Goal: Information Seeking & Learning: Learn about a topic

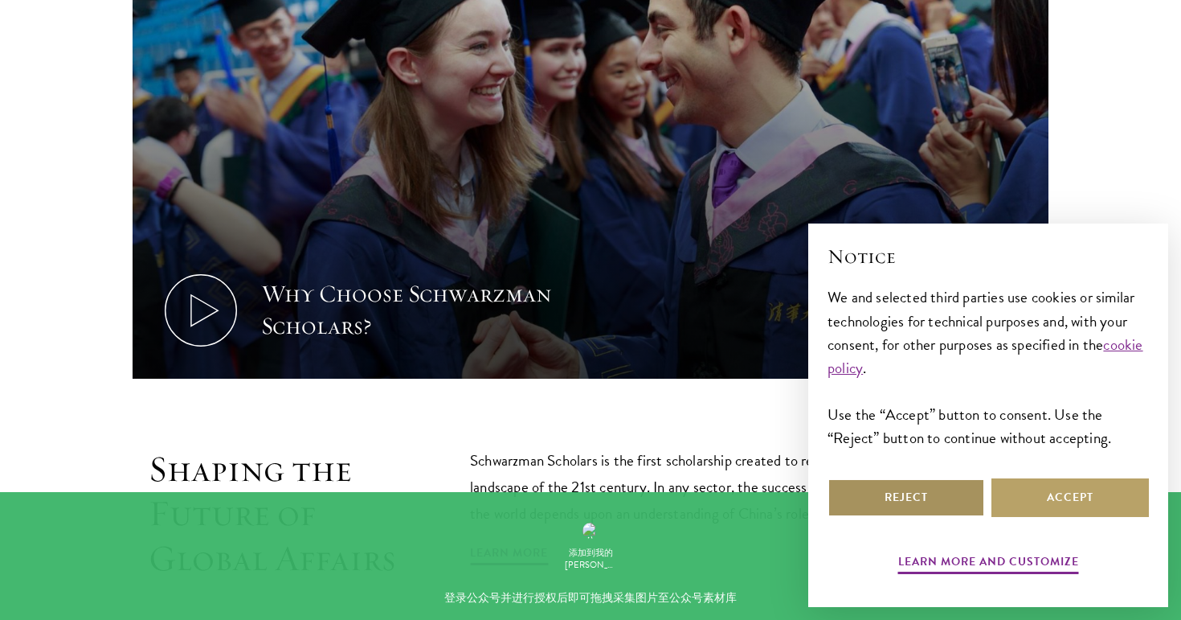
click at [885, 499] on button "Reject" at bounding box center [907, 497] width 158 height 39
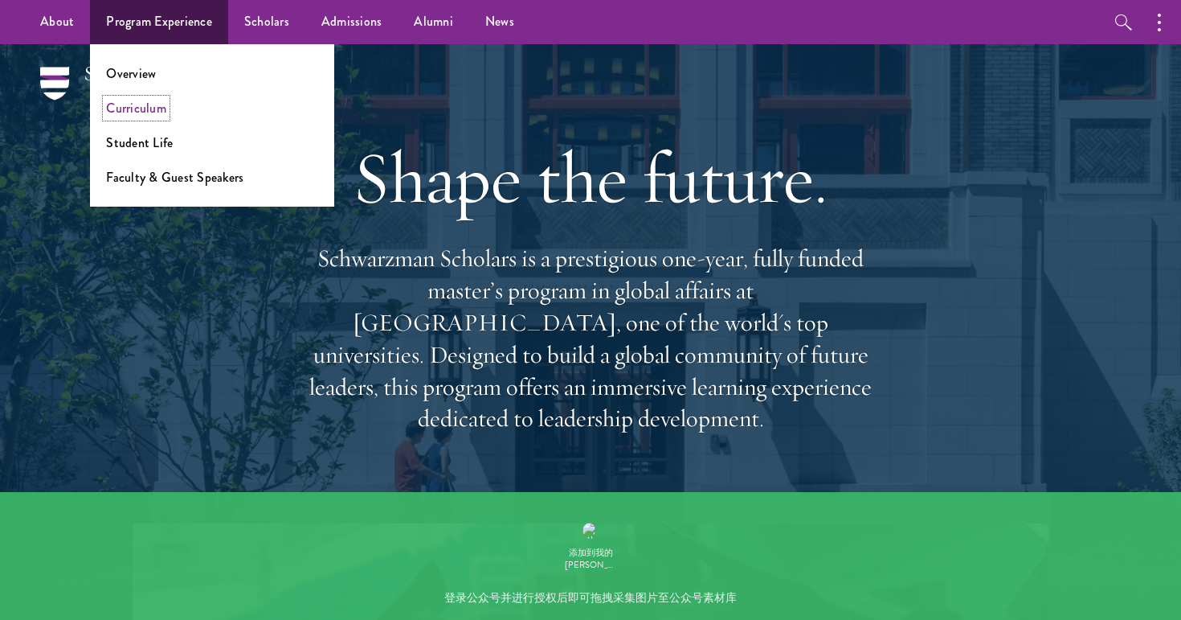
click at [145, 105] on link "Curriculum" at bounding box center [136, 108] width 60 height 18
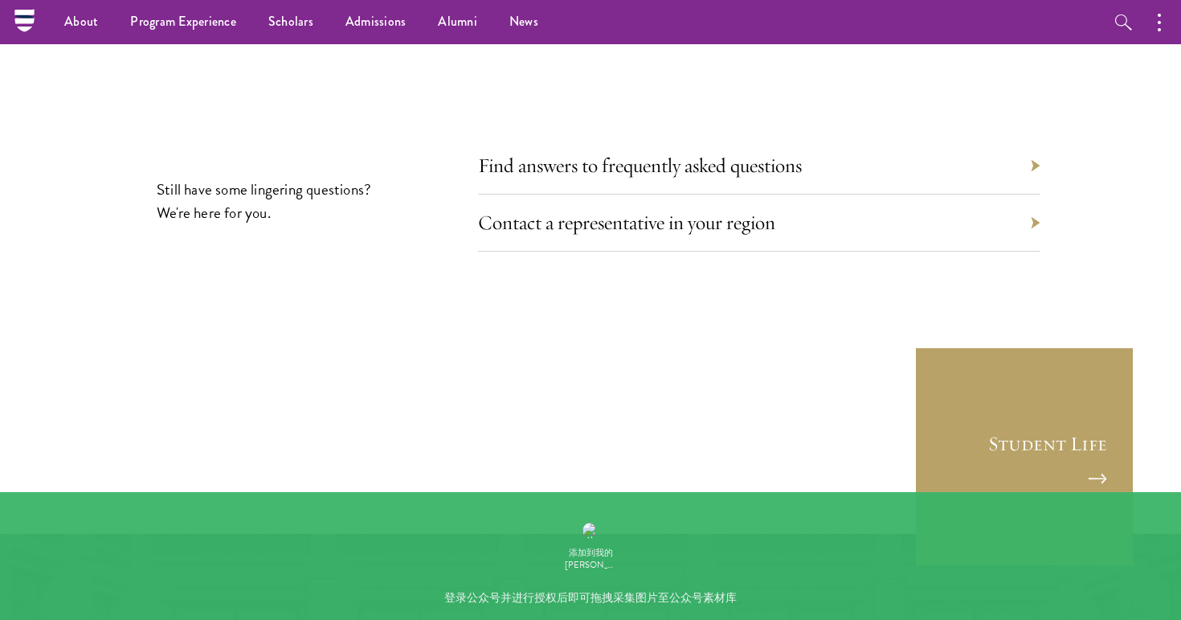
scroll to position [8687, 0]
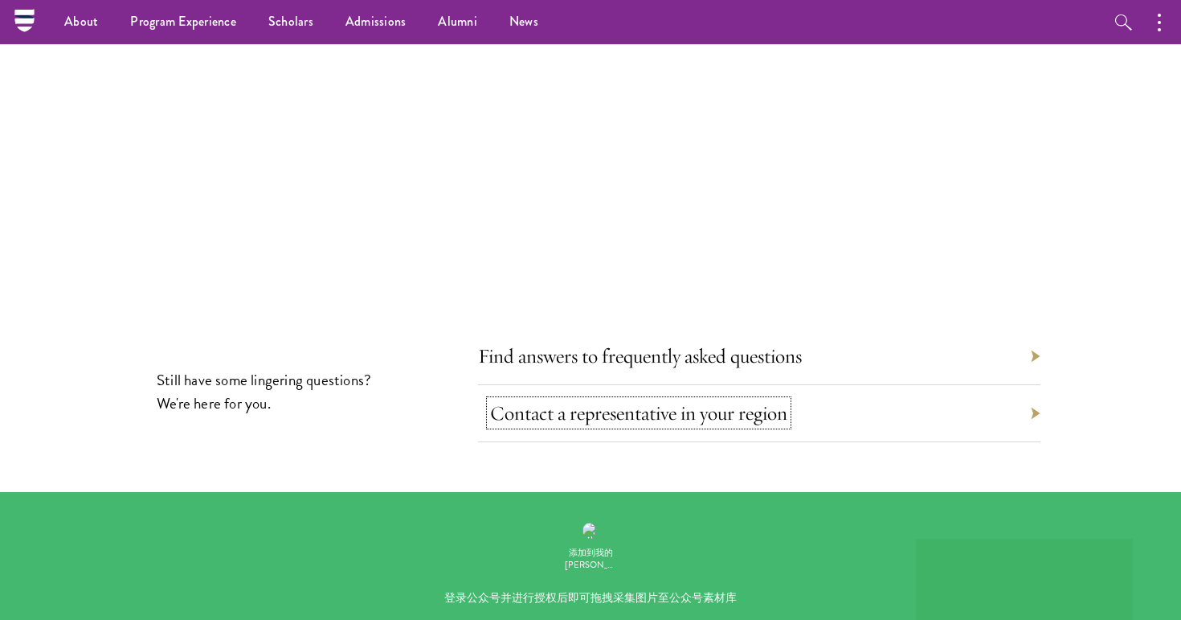
click at [571, 400] on link "Contact a representative in your region" at bounding box center [638, 412] width 297 height 25
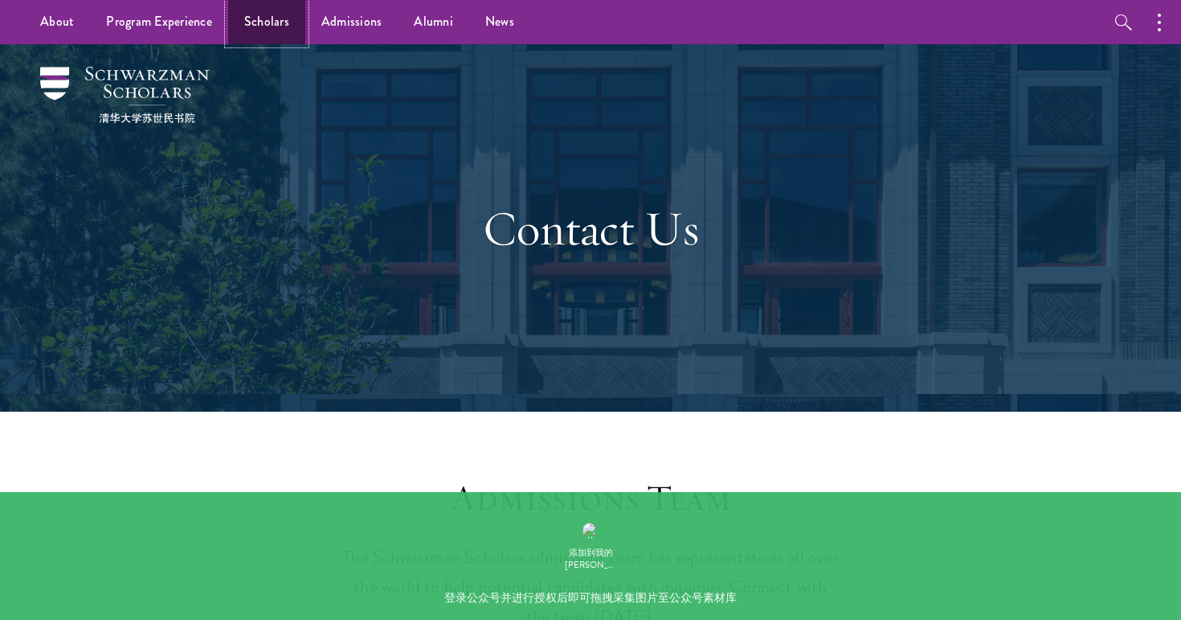
click at [266, 24] on link "Scholars" at bounding box center [266, 22] width 77 height 44
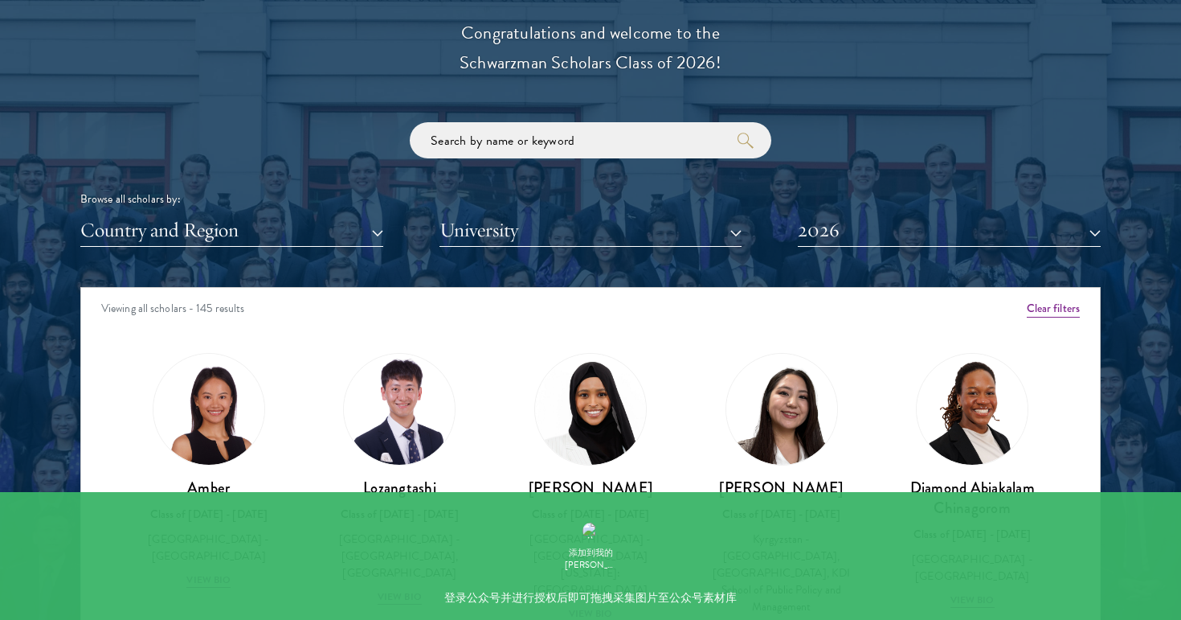
scroll to position [1994, 0]
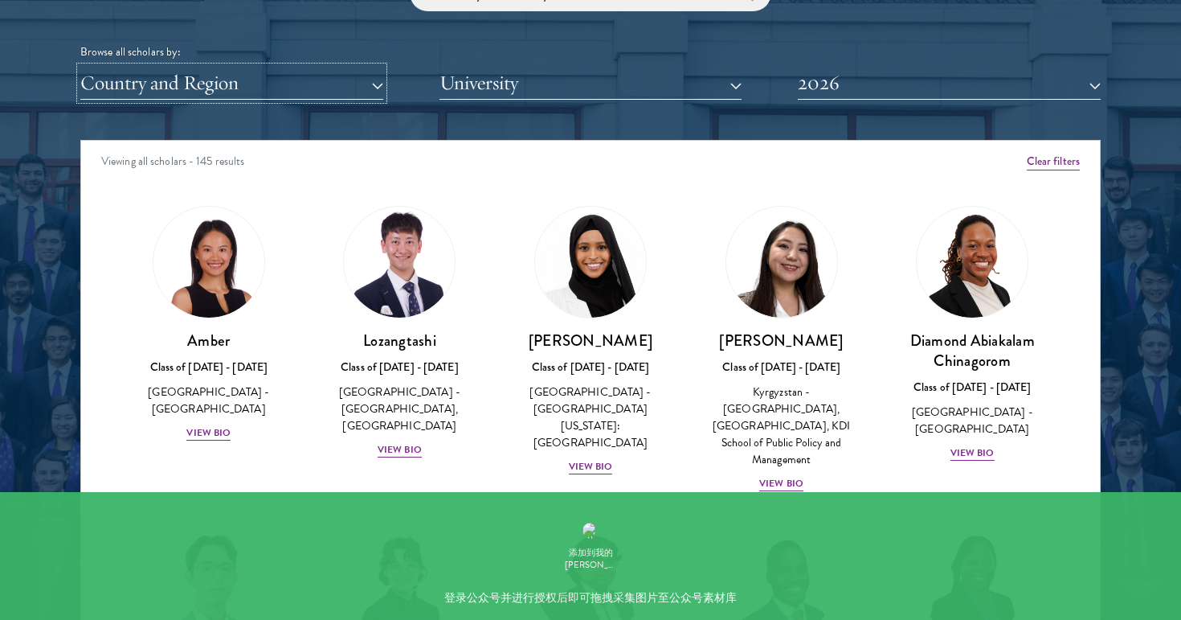
click at [293, 90] on button "Country and Region" at bounding box center [231, 83] width 303 height 33
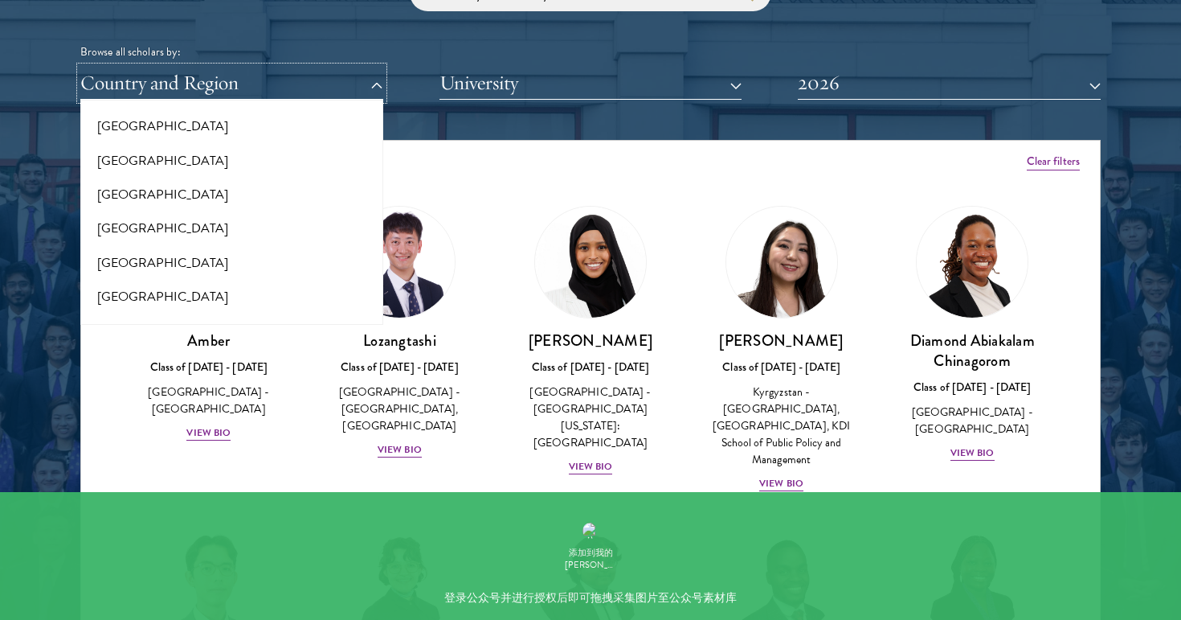
scroll to position [581, 0]
click at [175, 184] on button "[GEOGRAPHIC_DATA]" at bounding box center [231, 195] width 293 height 34
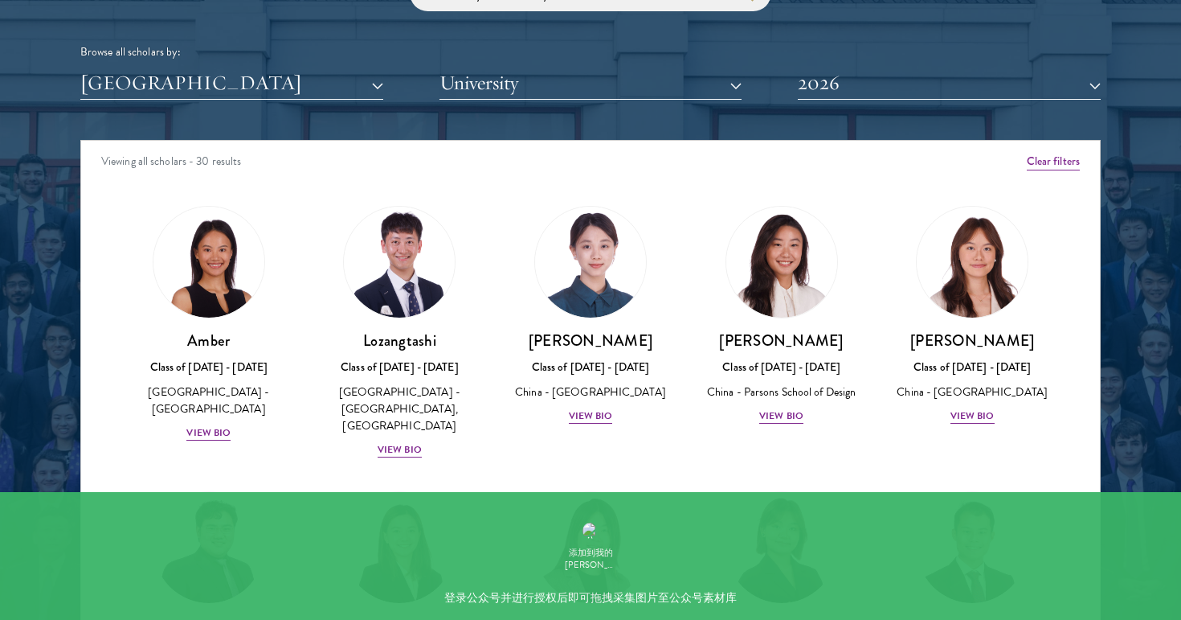
click at [62, 231] on div at bounding box center [590, 213] width 1181 height 978
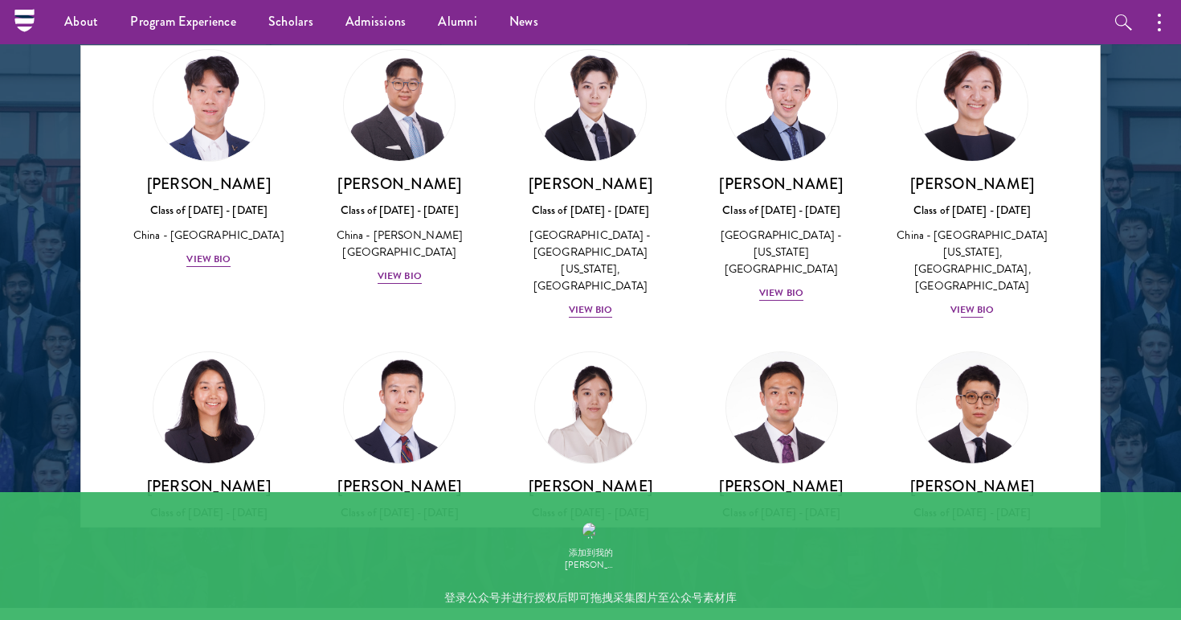
scroll to position [620, 0]
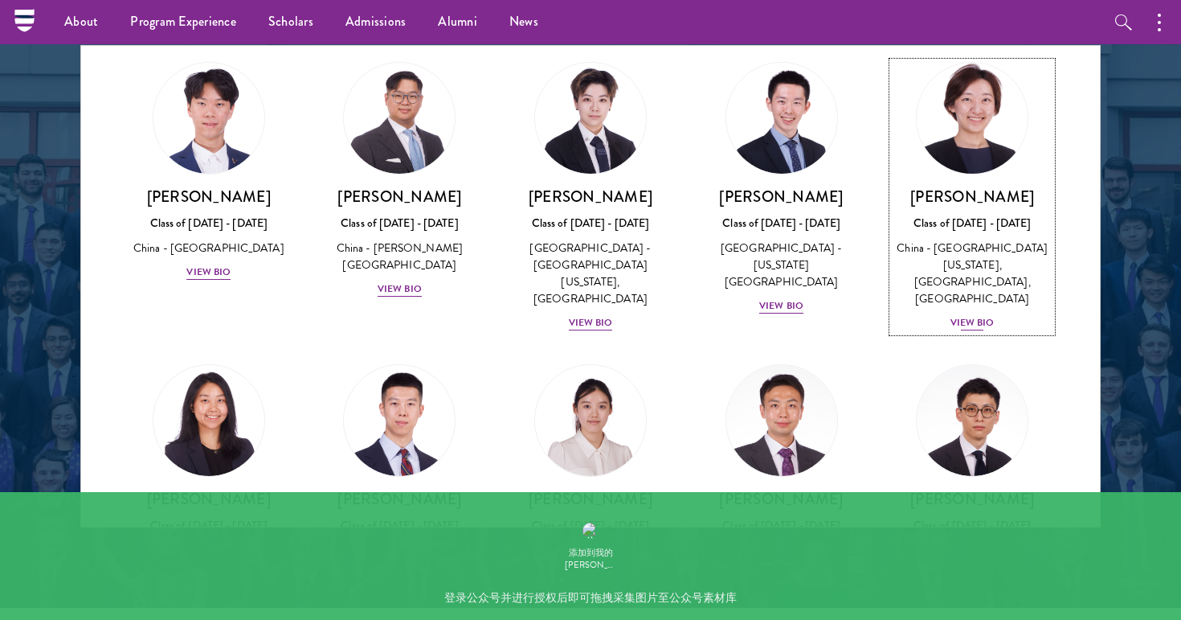
click at [970, 315] on div "View Bio" at bounding box center [973, 322] width 44 height 15
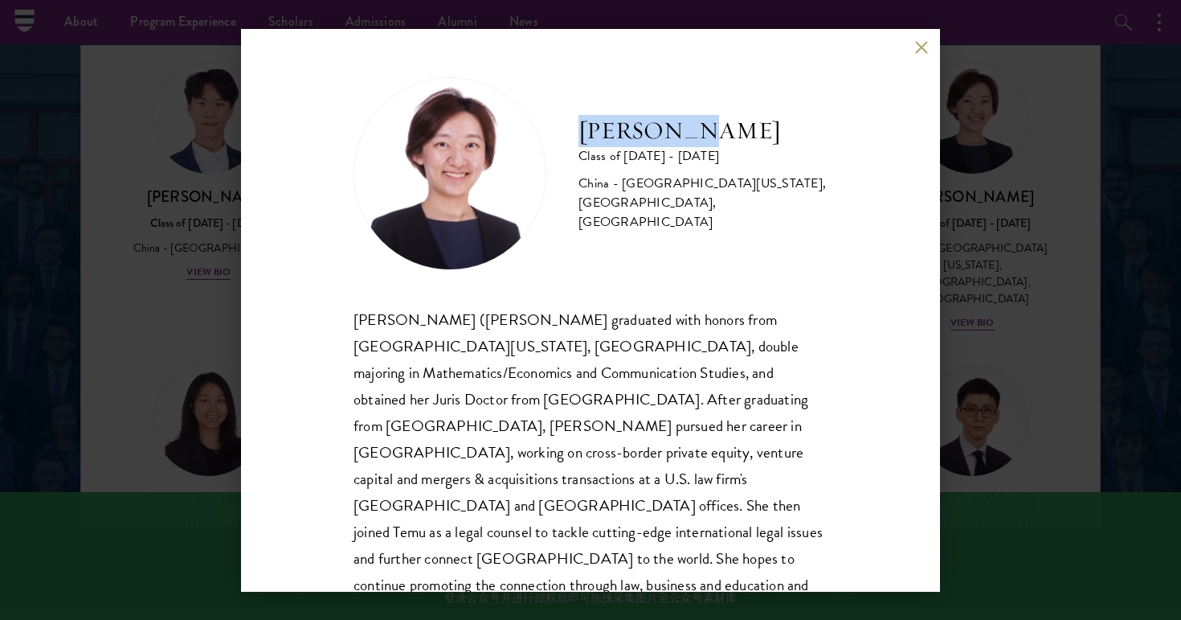
drag, startPoint x: 579, startPoint y: 139, endPoint x: 714, endPoint y: 137, distance: 134.2
click at [714, 137] on h2 "[PERSON_NAME]" at bounding box center [703, 131] width 249 height 32
copy h2 "[PERSON_NAME]"
click at [911, 44] on div "[PERSON_NAME] Class of [DATE] - [DATE] [GEOGRAPHIC_DATA] - [GEOGRAPHIC_DATA][US…" at bounding box center [590, 310] width 699 height 563
click at [921, 50] on button at bounding box center [922, 48] width 14 height 14
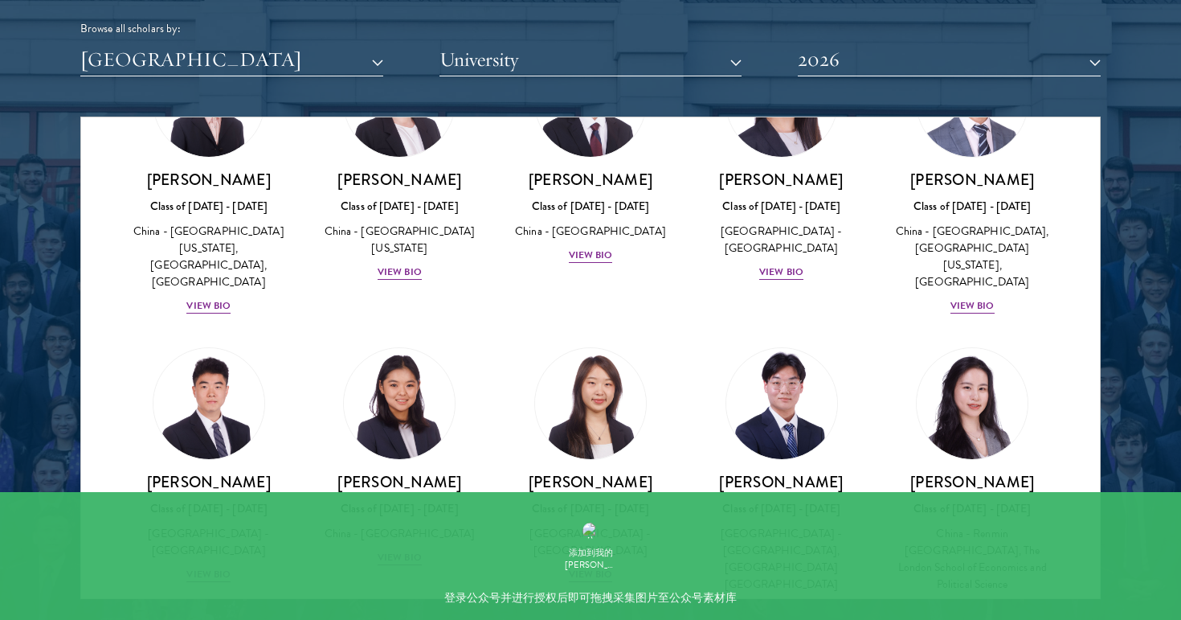
scroll to position [2065, 0]
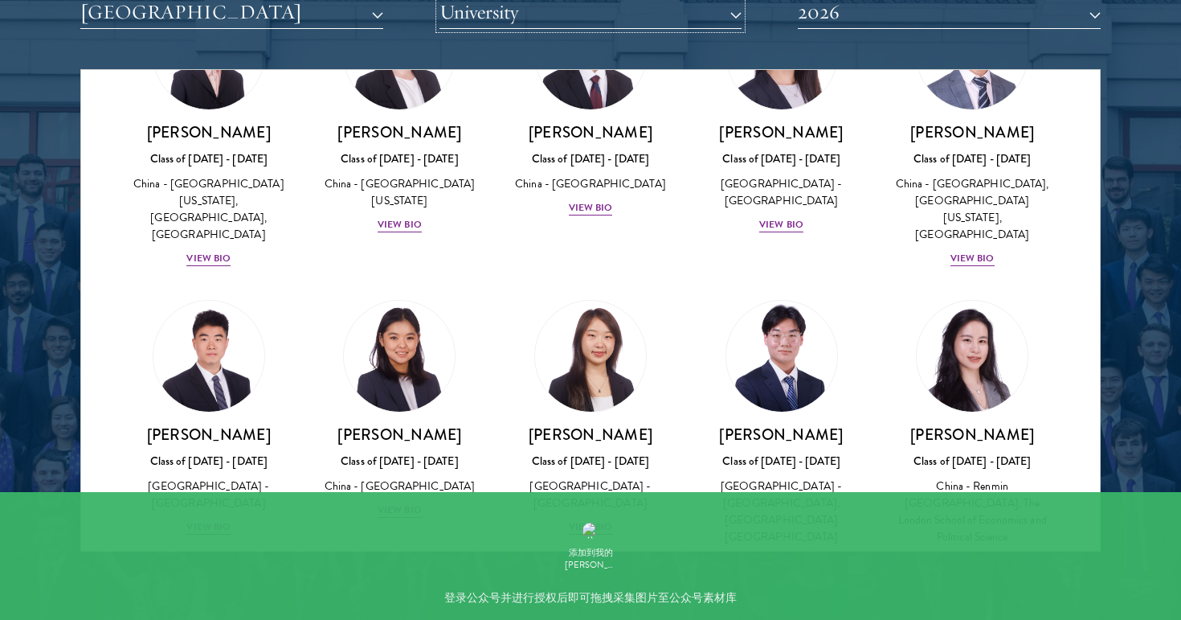
click at [494, 6] on button "University" at bounding box center [591, 12] width 303 height 33
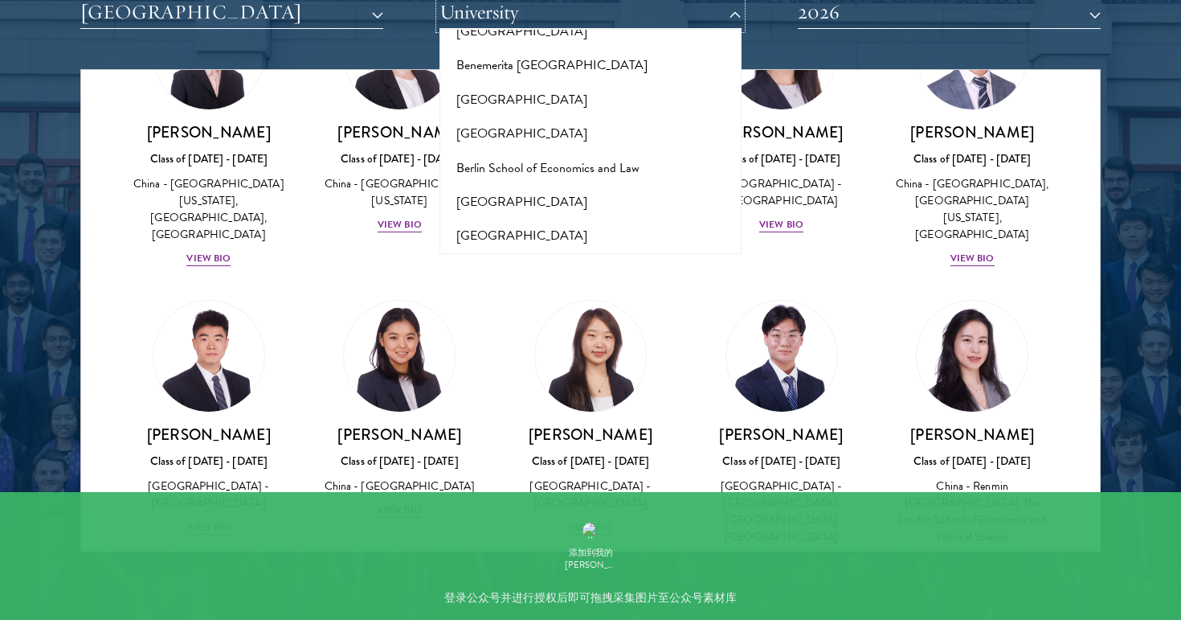
scroll to position [1201, 0]
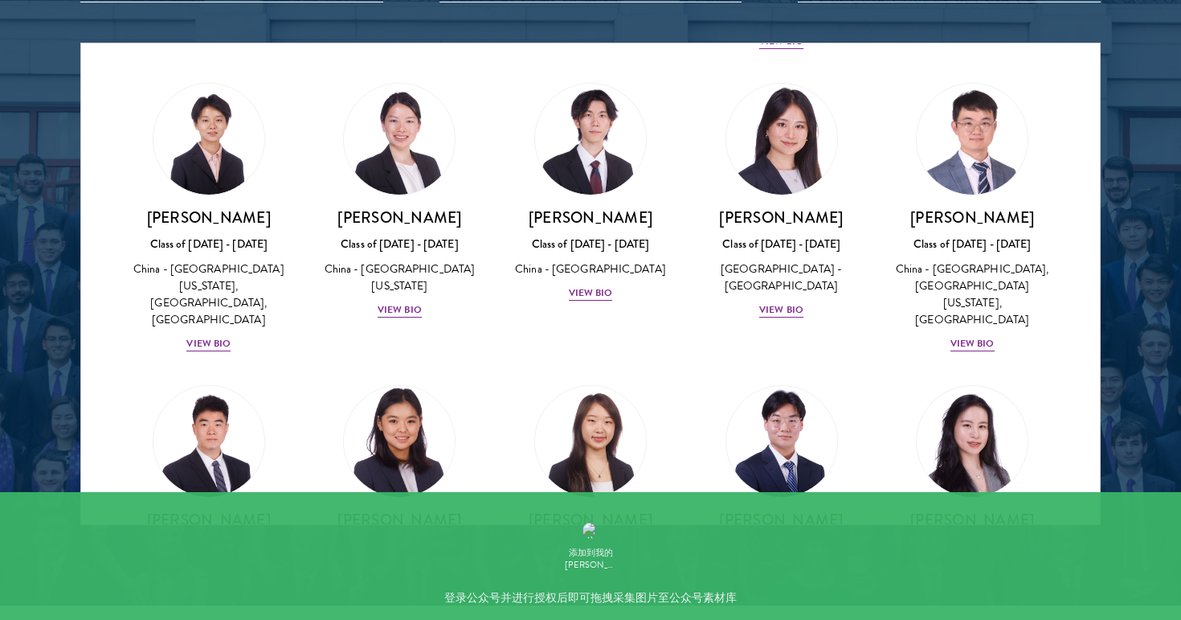
scroll to position [1093, 0]
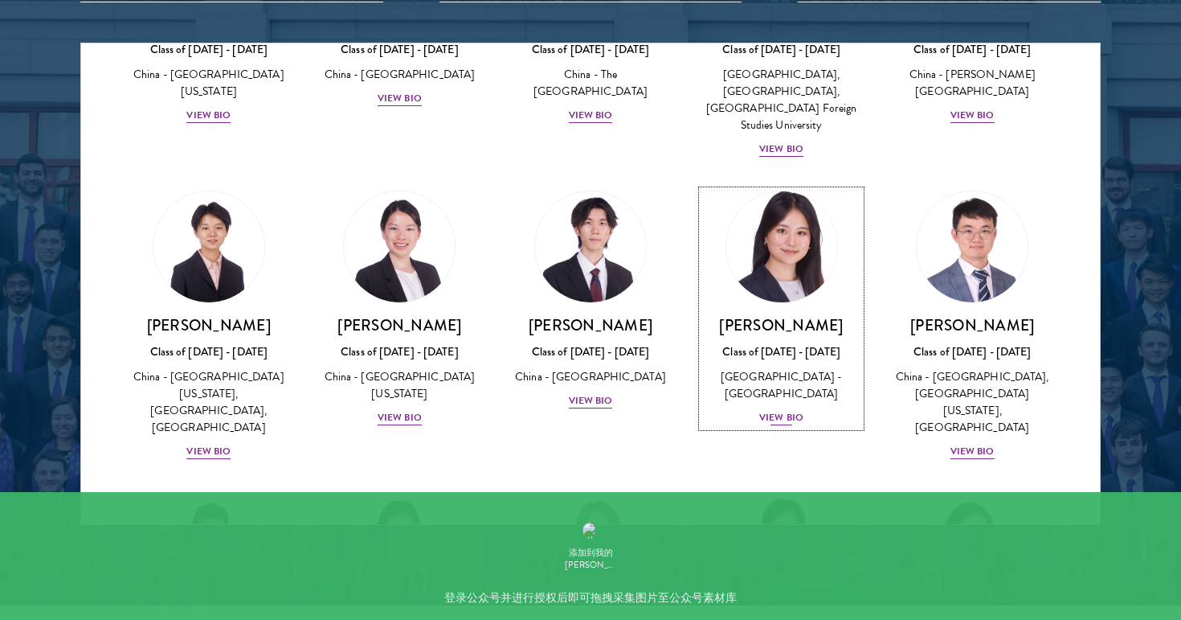
click at [780, 410] on div "View Bio" at bounding box center [781, 417] width 44 height 15
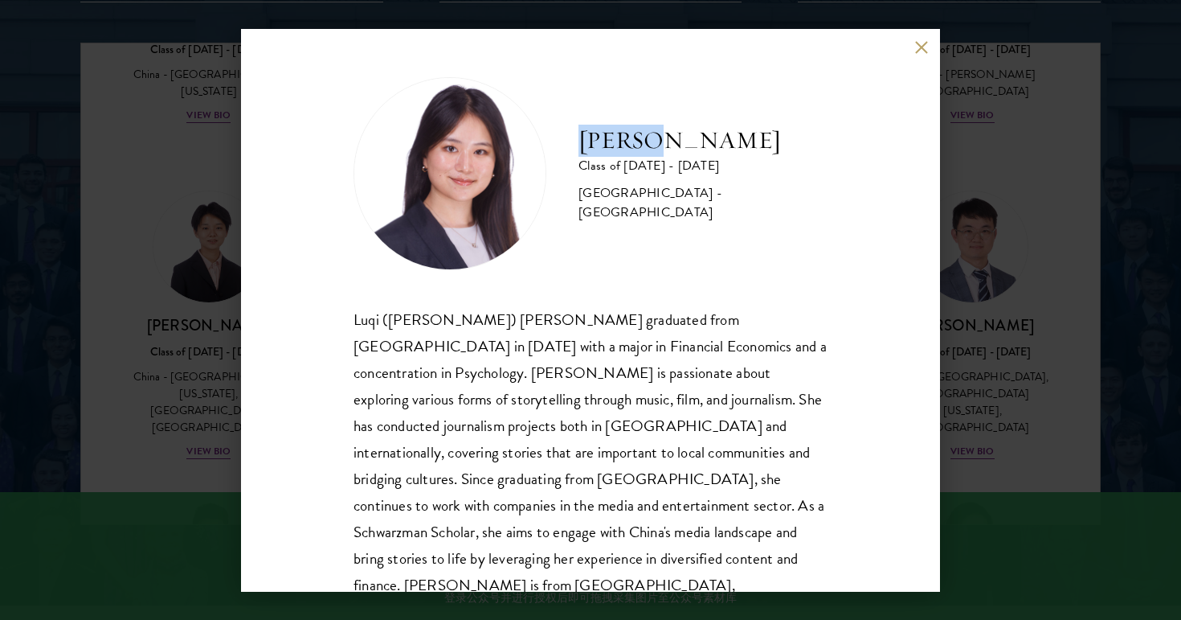
drag, startPoint x: 583, startPoint y: 151, endPoint x: 699, endPoint y: 139, distance: 117.2
click at [699, 139] on h2 "[PERSON_NAME]" at bounding box center [703, 141] width 249 height 32
copy h2 "[PERSON_NAME]"
click at [918, 46] on button at bounding box center [922, 48] width 14 height 14
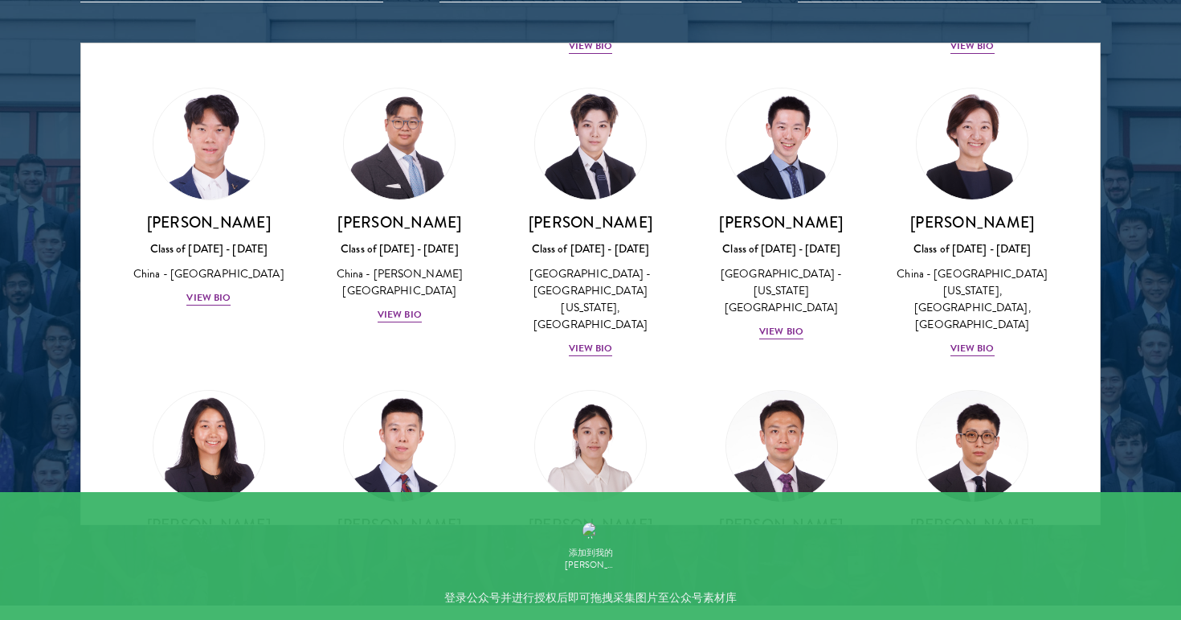
scroll to position [589, 0]
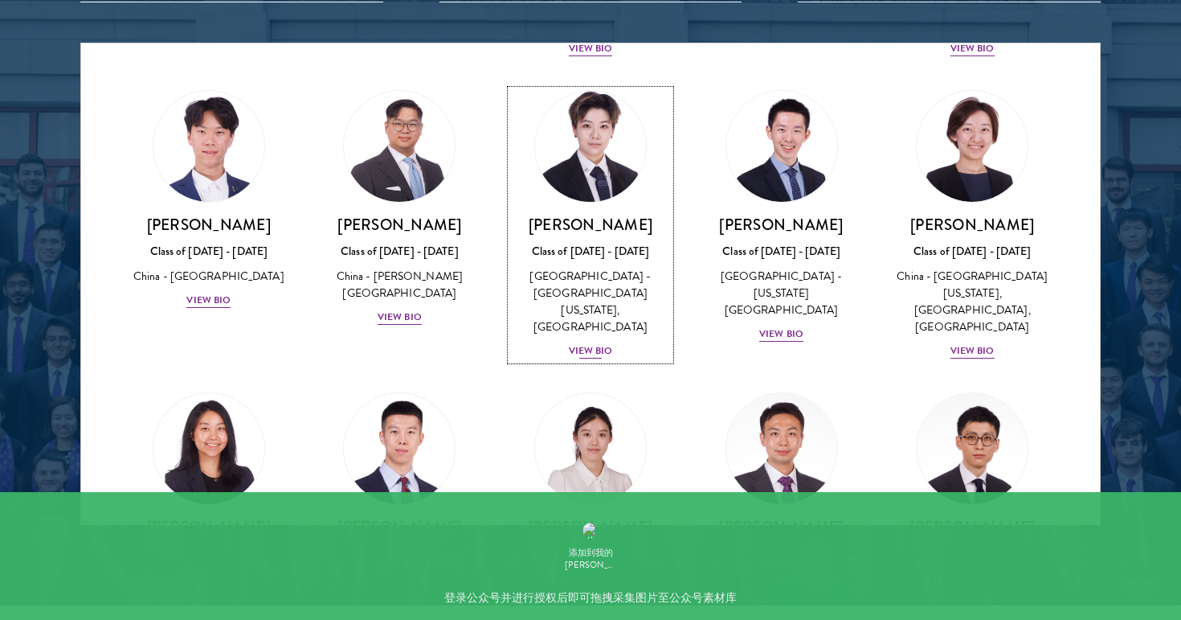
click at [595, 343] on div "View Bio" at bounding box center [591, 350] width 44 height 15
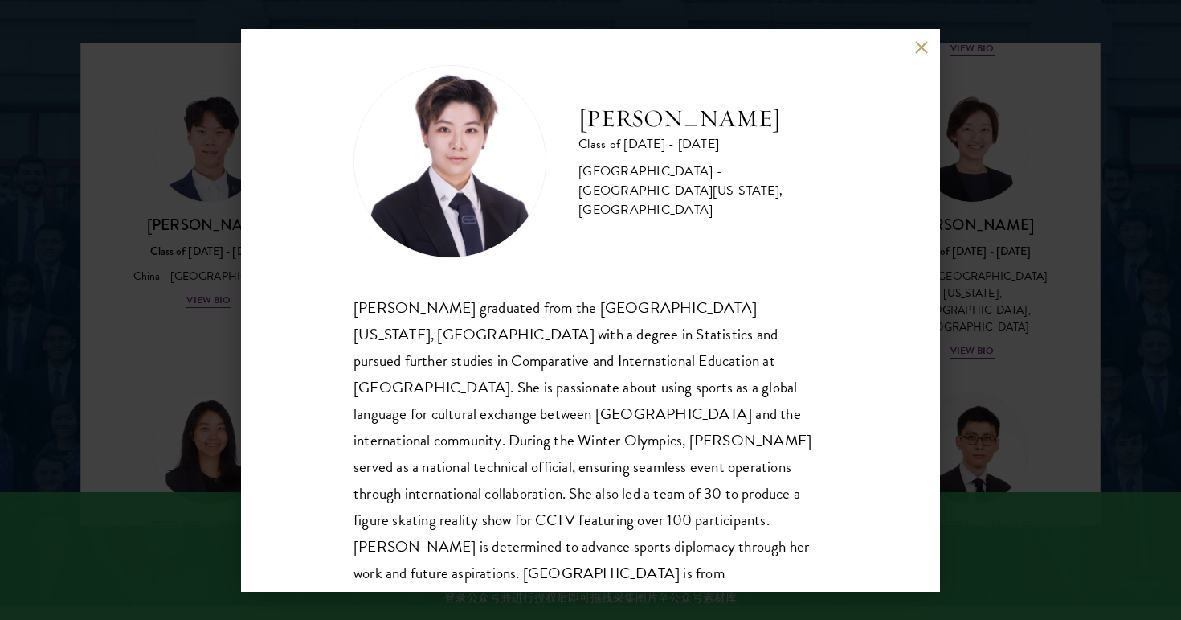
scroll to position [28, 0]
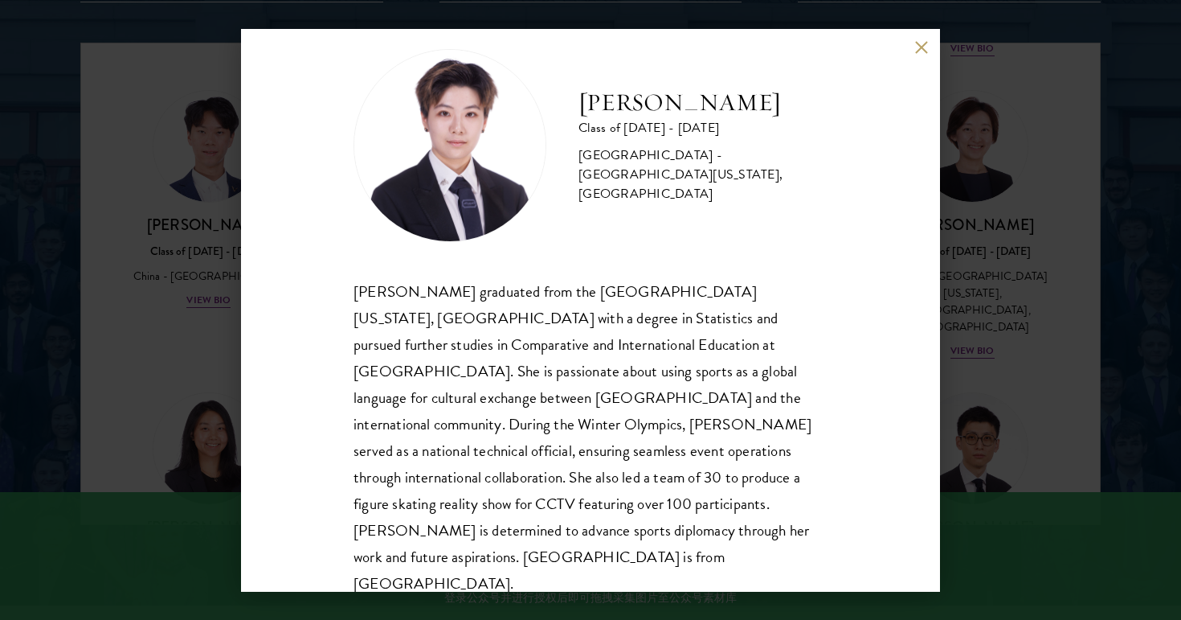
click at [913, 43] on div "[PERSON_NAME] Class of [DATE] - [DATE] [GEOGRAPHIC_DATA] - [GEOGRAPHIC_DATA][US…" at bounding box center [590, 310] width 699 height 563
click at [915, 44] on button at bounding box center [922, 48] width 14 height 14
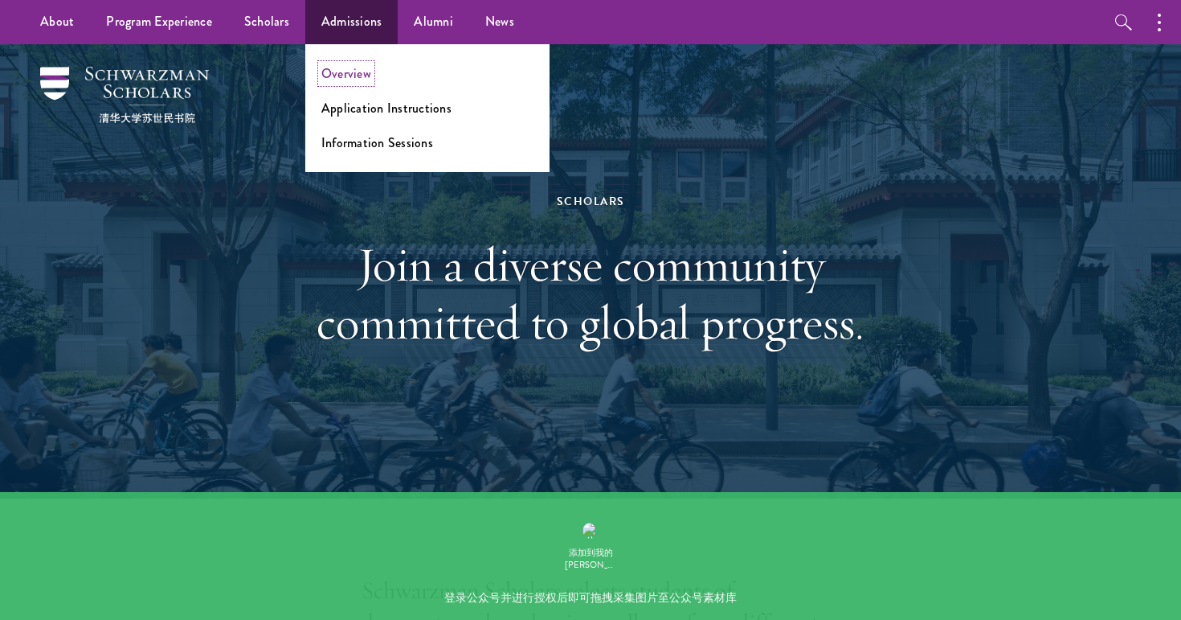
click at [356, 74] on link "Overview" at bounding box center [346, 73] width 50 height 18
